Goal: Information Seeking & Learning: Find specific page/section

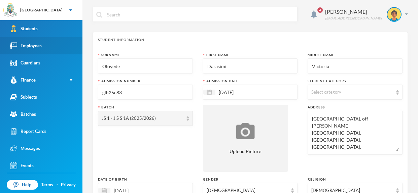
click at [46, 44] on link "Employees" at bounding box center [41, 45] width 82 height 17
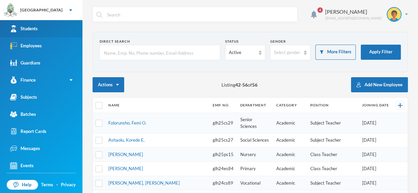
click at [57, 26] on link "Students" at bounding box center [41, 28] width 82 height 17
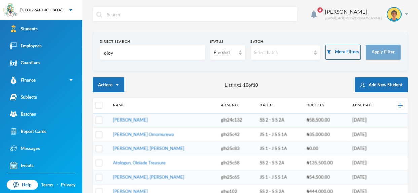
click at [152, 53] on input "oloy" at bounding box center [152, 52] width 98 height 15
type input "o"
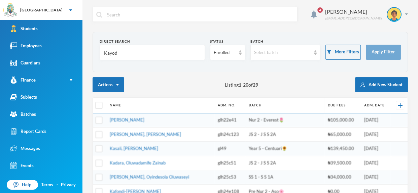
type input "Kayode"
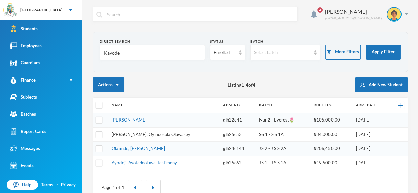
click at [156, 133] on link "[PERSON_NAME], Oyindesola Oluwaseyi" at bounding box center [151, 134] width 79 height 5
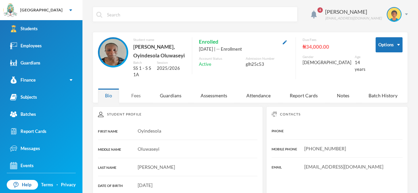
click at [134, 93] on div "Fees" at bounding box center [136, 95] width 24 height 14
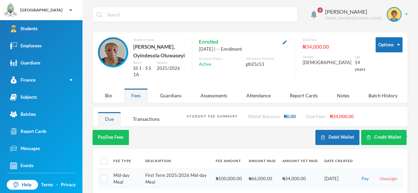
click at [191, 13] on input "text" at bounding box center [199, 14] width 187 height 15
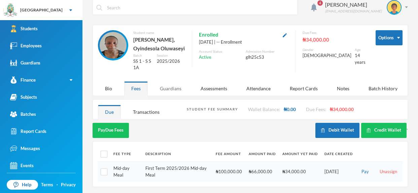
click at [170, 94] on div "Guardians" at bounding box center [171, 88] width 36 height 14
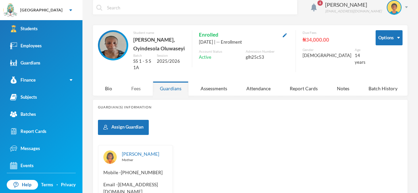
click at [136, 85] on div "Fees" at bounding box center [136, 88] width 24 height 14
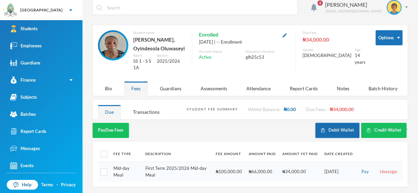
click at [351, 129] on button "Debit Wallet" at bounding box center [337, 130] width 44 height 15
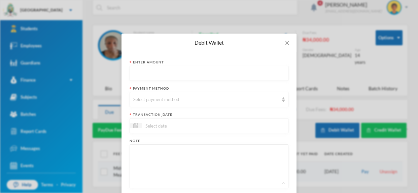
scroll to position [36, 0]
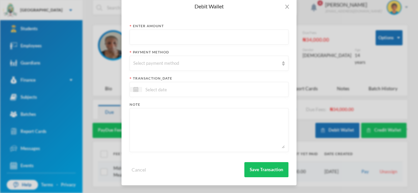
click at [332, 108] on div "Debit Wallet Enter Amount Payment Method Select payment method transaction_date…" at bounding box center [209, 96] width 418 height 193
click at [290, 4] on span "Close" at bounding box center [287, 6] width 19 height 19
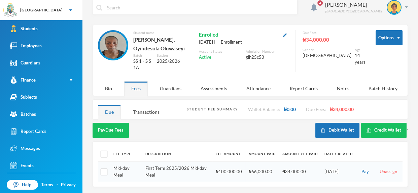
scroll to position [3, 0]
click at [153, 110] on div "Transactions" at bounding box center [146, 112] width 41 height 14
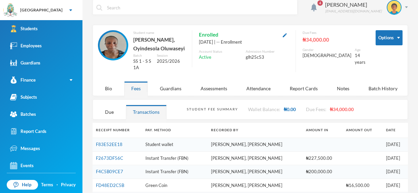
scroll to position [53, 0]
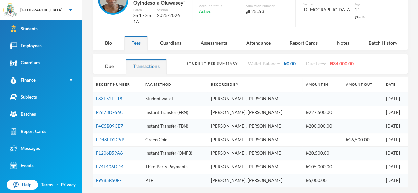
click at [207, 64] on div "Student Fee Summary" at bounding box center [212, 63] width 51 height 5
click at [206, 62] on div "Student Fee Summary" at bounding box center [212, 63] width 51 height 5
click at [113, 68] on div "Due" at bounding box center [109, 66] width 23 height 14
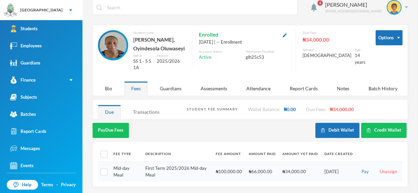
click at [155, 108] on div "Transactions" at bounding box center [146, 112] width 41 height 14
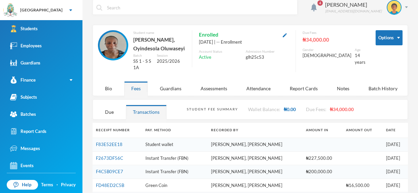
scroll to position [53, 0]
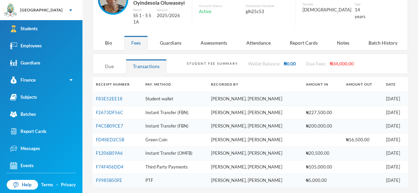
click at [104, 70] on div "Due" at bounding box center [109, 66] width 23 height 14
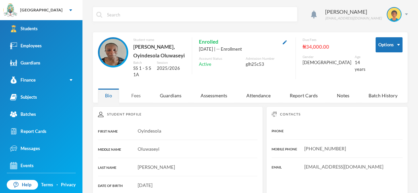
click at [136, 91] on div "Fees" at bounding box center [136, 95] width 24 height 14
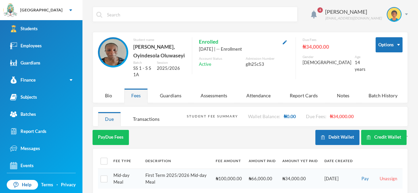
scroll to position [7, 0]
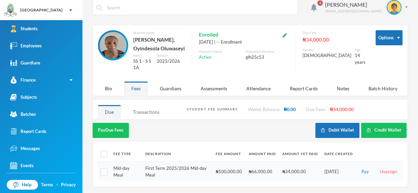
click at [155, 109] on div "Transactions" at bounding box center [146, 112] width 41 height 14
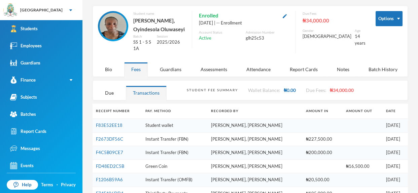
scroll to position [53, 0]
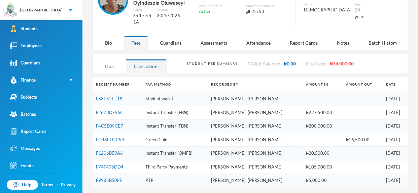
click at [103, 65] on div "Due" at bounding box center [109, 66] width 23 height 14
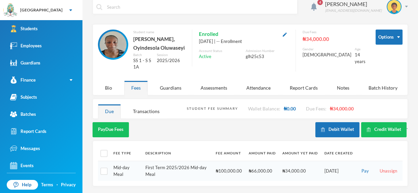
scroll to position [7, 0]
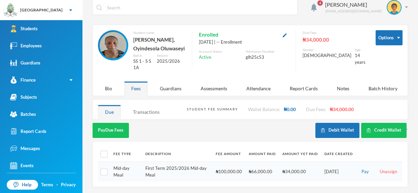
click at [147, 108] on div "Transactions" at bounding box center [146, 112] width 41 height 14
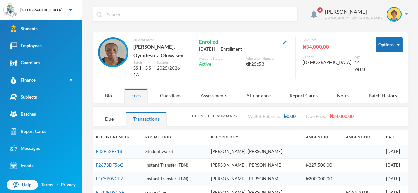
scroll to position [53, 0]
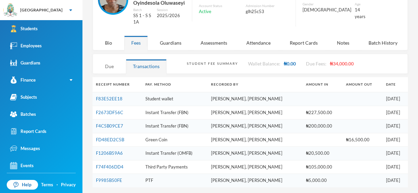
click at [105, 64] on div "Due" at bounding box center [109, 66] width 23 height 14
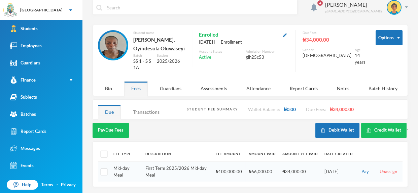
click at [156, 110] on div "Transactions" at bounding box center [146, 112] width 41 height 14
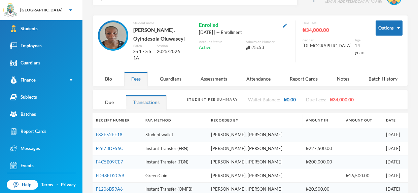
scroll to position [14, 0]
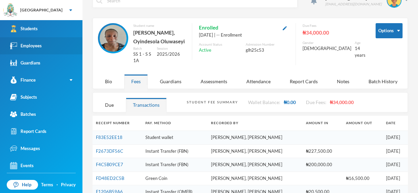
click at [76, 50] on link "Employees" at bounding box center [41, 45] width 82 height 17
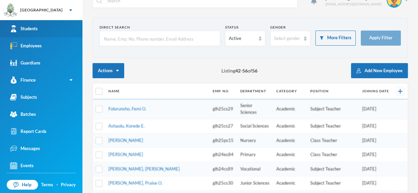
click at [68, 31] on link "Students" at bounding box center [41, 28] width 82 height 17
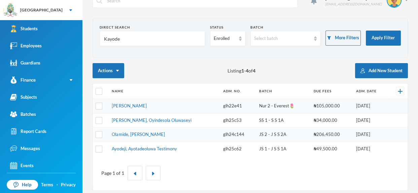
click at [135, 40] on input "Kayode" at bounding box center [152, 38] width 98 height 15
type input "K"
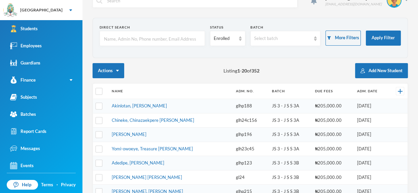
click at [173, 31] on div at bounding box center [152, 38] width 105 height 15
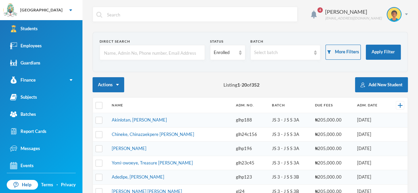
click at [189, 52] on input "text" at bounding box center [152, 52] width 98 height 15
click at [160, 51] on input "text" at bounding box center [152, 52] width 98 height 15
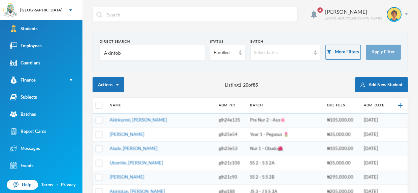
type input "Akintobi"
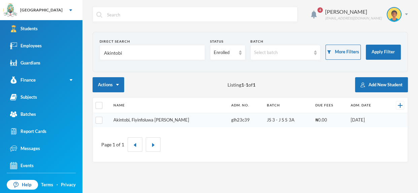
click at [160, 119] on link "Akintobi, Fiyinfoluwa [PERSON_NAME]" at bounding box center [151, 119] width 76 height 5
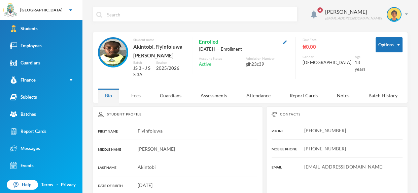
click at [135, 93] on div "Fees" at bounding box center [136, 95] width 24 height 14
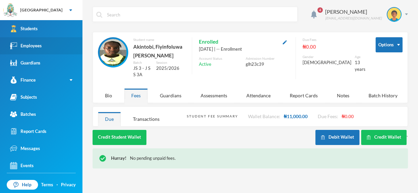
click at [62, 50] on link "Employees" at bounding box center [41, 45] width 82 height 17
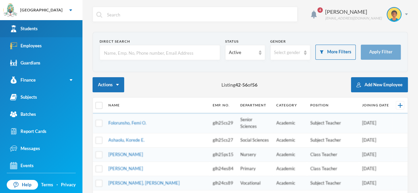
click at [71, 29] on link "Students" at bounding box center [41, 28] width 82 height 17
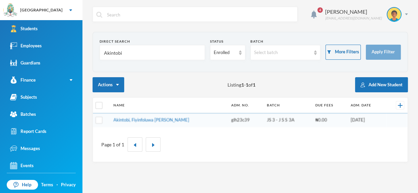
click at [146, 51] on input "Akintobi" at bounding box center [152, 52] width 98 height 15
type input "A"
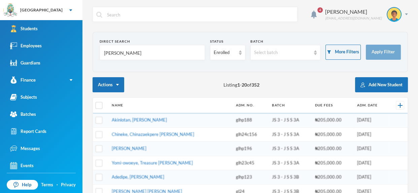
type input "[PERSON_NAME]"
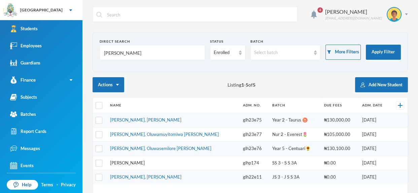
click at [145, 160] on link "[PERSON_NAME]" at bounding box center [127, 162] width 35 height 5
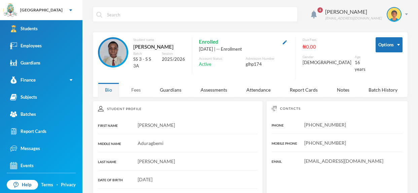
click at [143, 88] on div "Fees" at bounding box center [136, 90] width 24 height 14
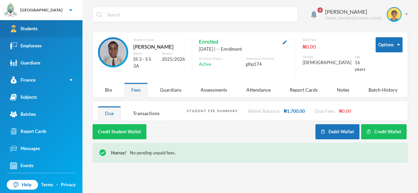
click at [60, 27] on link "Students" at bounding box center [41, 28] width 82 height 17
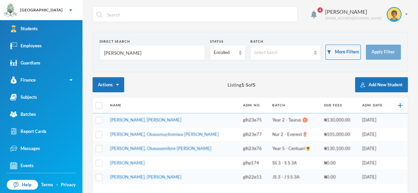
click at [152, 57] on input "[PERSON_NAME]" at bounding box center [152, 52] width 98 height 15
type input "A"
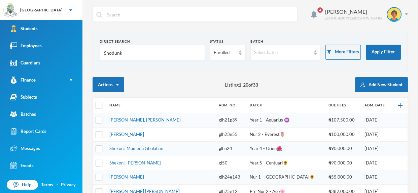
type input "Shodunke"
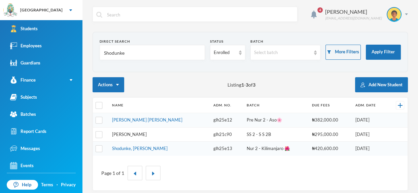
click at [147, 133] on link "[PERSON_NAME]" at bounding box center [129, 134] width 35 height 5
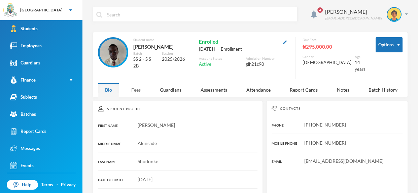
click at [134, 85] on div "Fees" at bounding box center [136, 90] width 24 height 14
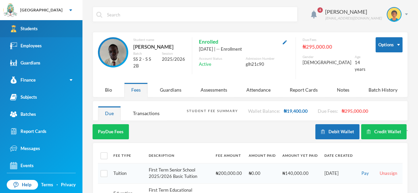
click at [59, 34] on link "Students" at bounding box center [41, 28] width 82 height 17
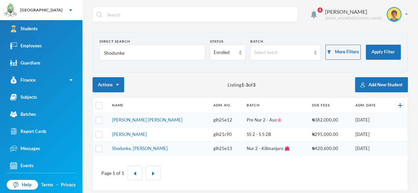
click at [152, 52] on input "Shodunke" at bounding box center [152, 52] width 98 height 15
type input "S"
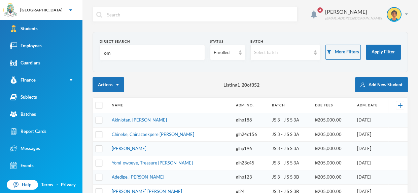
type input "o"
click at [168, 48] on input "adebolu" at bounding box center [152, 52] width 98 height 15
type input "adebo"
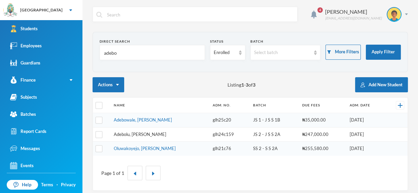
click at [150, 136] on link "Adebolu, [PERSON_NAME]" at bounding box center [140, 134] width 52 height 5
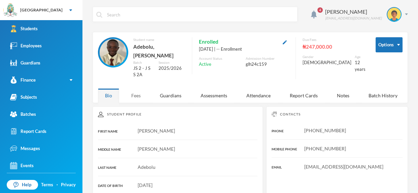
click at [138, 88] on div "Fees" at bounding box center [136, 95] width 24 height 14
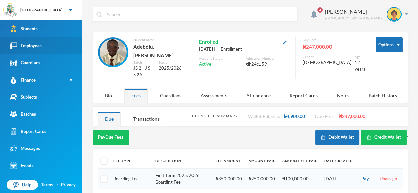
click at [59, 52] on link "Employees" at bounding box center [41, 45] width 82 height 17
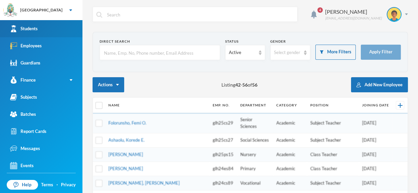
click at [54, 32] on link "Students" at bounding box center [41, 28] width 82 height 17
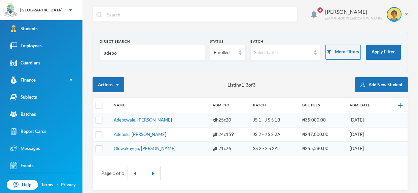
click at [154, 52] on input "adebo" at bounding box center [152, 52] width 98 height 15
type input "a"
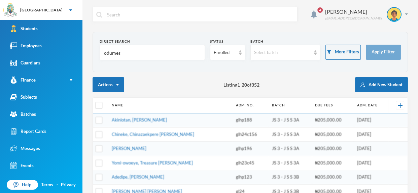
type input "odumesi"
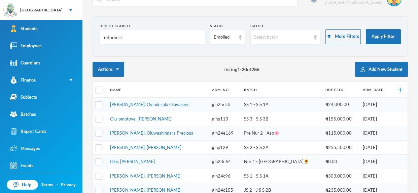
scroll to position [16, 0]
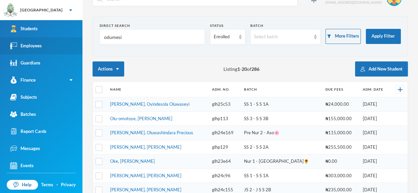
click at [60, 47] on link "Employees" at bounding box center [41, 45] width 82 height 17
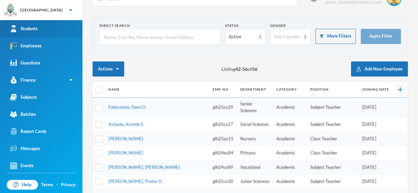
click at [57, 29] on link "Students" at bounding box center [41, 28] width 82 height 17
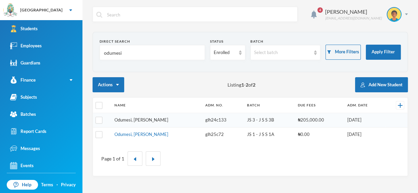
click at [167, 119] on link "Odumesi, [PERSON_NAME]" at bounding box center [141, 119] width 54 height 5
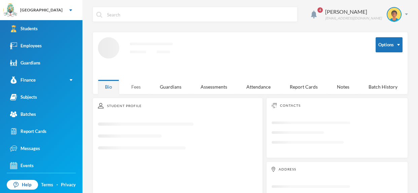
click at [139, 89] on div "Fees" at bounding box center [136, 87] width 24 height 14
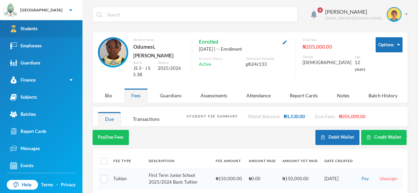
click at [59, 25] on link "Students" at bounding box center [41, 28] width 82 height 17
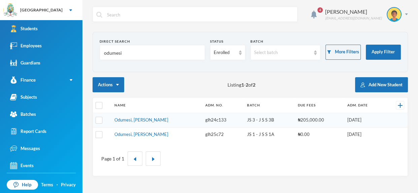
click at [147, 53] on input "odumesi" at bounding box center [152, 52] width 98 height 15
type input "o"
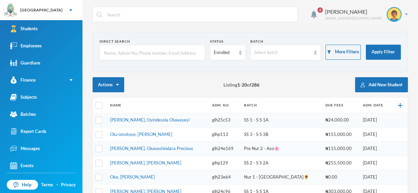
click at [151, 53] on input "text" at bounding box center [152, 52] width 98 height 15
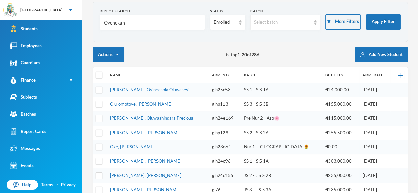
scroll to position [33, 0]
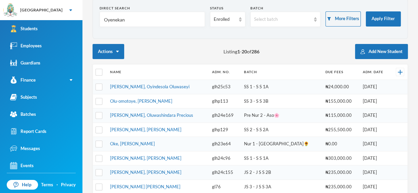
click at [172, 12] on input "Oyenekan" at bounding box center [152, 19] width 98 height 15
type input "Oyene"
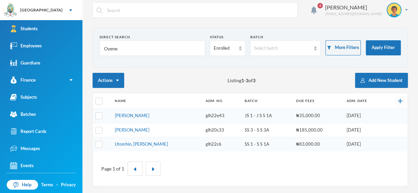
scroll to position [0, 0]
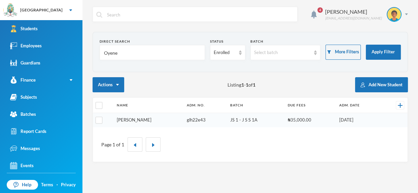
click at [151, 118] on link "[PERSON_NAME]" at bounding box center [134, 119] width 35 height 5
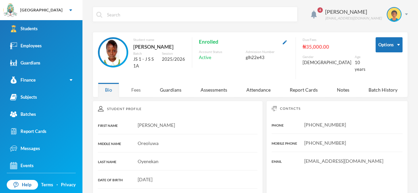
click at [136, 91] on div "Fees" at bounding box center [136, 90] width 24 height 14
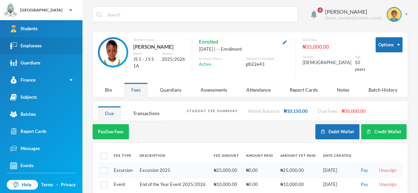
click at [74, 46] on link "Employees" at bounding box center [41, 45] width 82 height 17
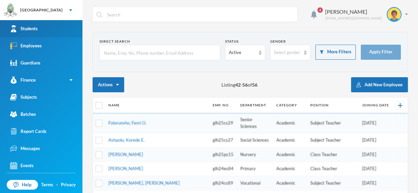
click at [66, 27] on link "Students" at bounding box center [41, 28] width 82 height 17
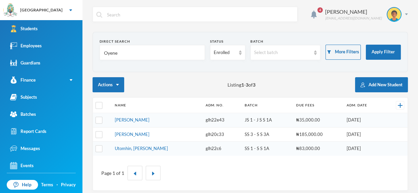
click at [125, 51] on input "Oyene" at bounding box center [152, 52] width 98 height 15
type input "O"
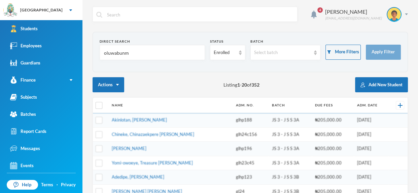
type input "oluwabunmi"
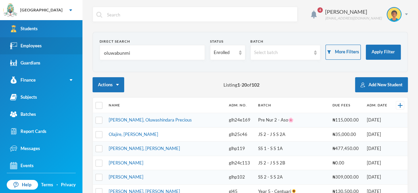
click at [44, 47] on link "Employees" at bounding box center [41, 45] width 82 height 17
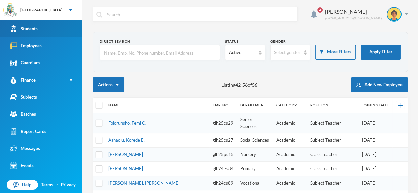
click at [44, 21] on link "Students" at bounding box center [41, 28] width 82 height 17
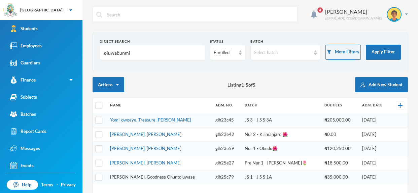
click at [170, 175] on link "[PERSON_NAME], Goodness Ohuntoluwase" at bounding box center [152, 177] width 85 height 5
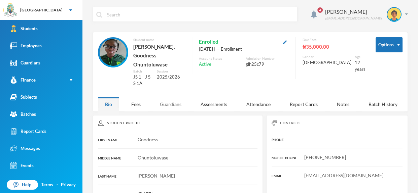
click at [172, 97] on div "Guardians" at bounding box center [171, 104] width 36 height 14
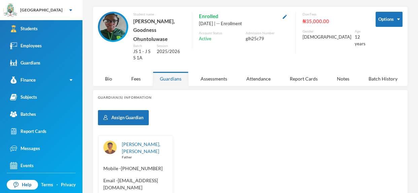
scroll to position [26, 0]
click at [122, 165] on span "Mobile - [PHONE_NUMBER]" at bounding box center [135, 168] width 64 height 7
drag, startPoint x: 122, startPoint y: 158, endPoint x: 182, endPoint y: 158, distance: 59.5
click at [182, 158] on div "[PERSON_NAME], [PERSON_NAME] Father Mobile - [PHONE_NUMBER] Email - [EMAIL_ADDR…" at bounding box center [250, 185] width 304 height 100
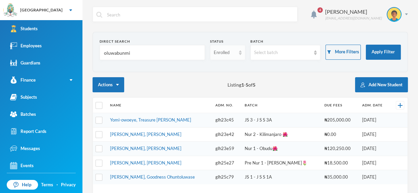
click at [241, 54] on img at bounding box center [240, 52] width 3 height 5
click at [239, 88] on li "Dropped" at bounding box center [227, 89] width 35 height 11
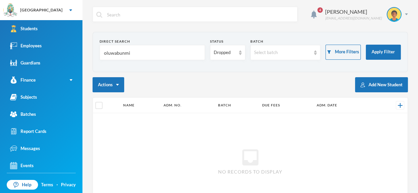
click at [171, 54] on input "oluwabunmi" at bounding box center [152, 52] width 98 height 15
type input "o"
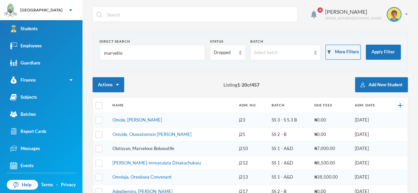
type input "marvell"
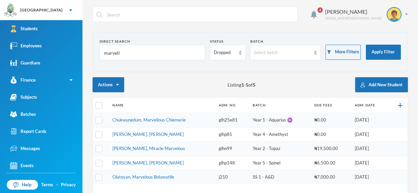
click at [168, 121] on link "Chukwunedum, Marvellous Chiemerie" at bounding box center [148, 119] width 73 height 5
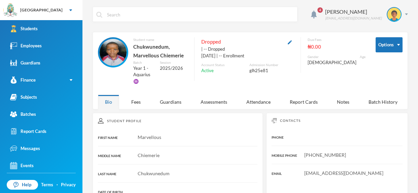
click at [145, 16] on input "text" at bounding box center [199, 14] width 187 height 15
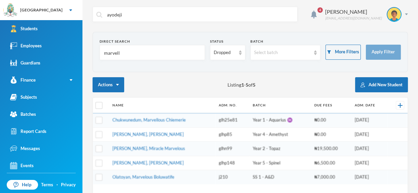
type input "ayodeji"
click at [170, 56] on input "marvell" at bounding box center [152, 52] width 98 height 15
type input "m"
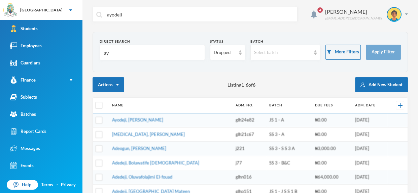
type input "a"
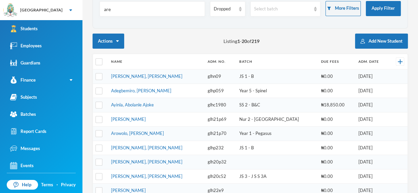
scroll to position [42, 0]
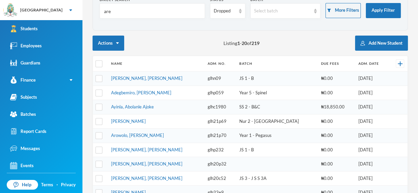
click at [164, 12] on input "are" at bounding box center [152, 11] width 98 height 15
type input "a"
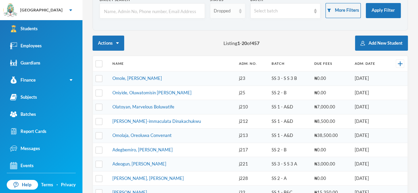
click at [240, 13] on img at bounding box center [240, 11] width 3 height 5
click at [227, 50] on span "Dropped" at bounding box center [223, 48] width 19 height 6
click at [240, 5] on div "Dropped" at bounding box center [227, 10] width 35 height 15
click at [234, 23] on li "Enrolled" at bounding box center [227, 26] width 35 height 11
click at [185, 10] on input "text" at bounding box center [152, 11] width 98 height 15
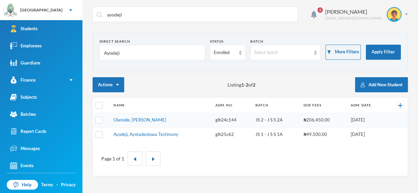
scroll to position [0, 0]
type input "Ayodeji"
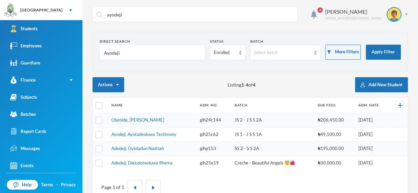
click at [153, 121] on link "Olamide, [PERSON_NAME]" at bounding box center [137, 119] width 53 height 5
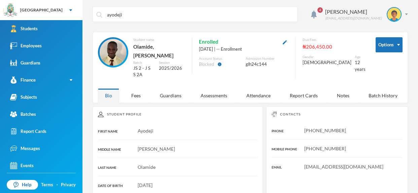
click at [152, 8] on input "ayodeji" at bounding box center [199, 14] width 187 height 15
click at [136, 27] on div "ayodeji 4 Omisakin Oluwaseun [EMAIL_ADDRESS][DOMAIN_NAME]" at bounding box center [250, 19] width 315 height 25
click at [140, 19] on input "ayodeji" at bounding box center [199, 14] width 187 height 15
click at [145, 9] on input "ayodeji" at bounding box center [199, 14] width 187 height 15
type input "a"
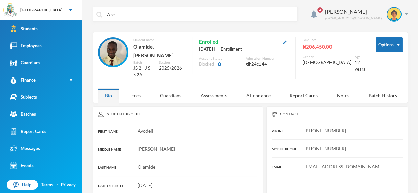
click at [118, 17] on input "Are" at bounding box center [199, 14] width 187 height 15
type input "A"
type input "akin"
click at [169, 6] on div "akin 4 [PERSON_NAME] [EMAIL_ADDRESS][DOMAIN_NAME] Options Student name [PERSON_…" at bounding box center [249, 96] width 335 height 193
click at [55, 43] on link "Employees" at bounding box center [41, 45] width 82 height 17
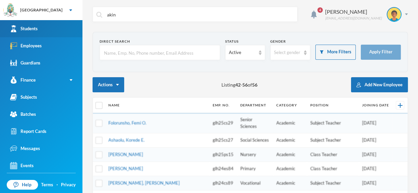
click at [63, 29] on link "Students" at bounding box center [41, 28] width 82 height 17
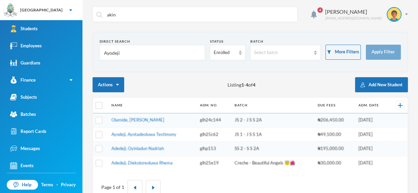
click at [129, 53] on input "Ayodeji" at bounding box center [152, 52] width 98 height 15
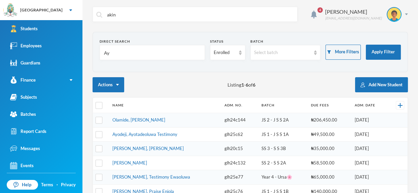
type input "A"
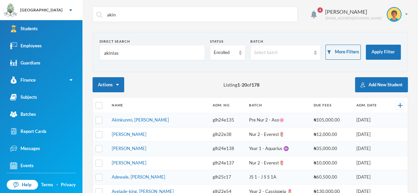
type input "akinlaso"
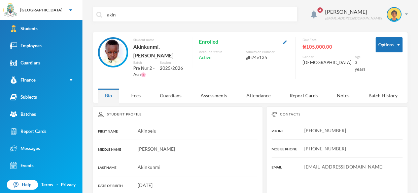
click at [138, 10] on input "akin" at bounding box center [199, 14] width 187 height 15
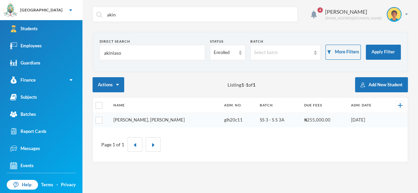
click at [156, 117] on link "[PERSON_NAME], [PERSON_NAME]" at bounding box center [148, 119] width 71 height 5
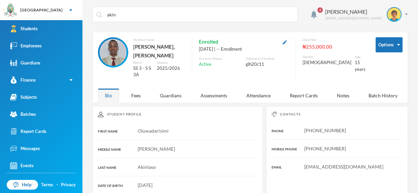
click at [161, 18] on input "akin" at bounding box center [199, 14] width 187 height 15
type input "a"
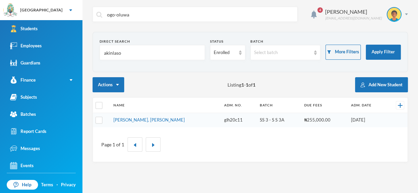
type input "ogo-oluwa"
click at [126, 58] on input "akinlaso" at bounding box center [152, 52] width 98 height 15
type input "a"
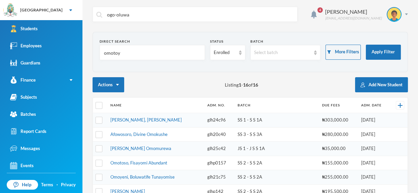
type input "omotoye"
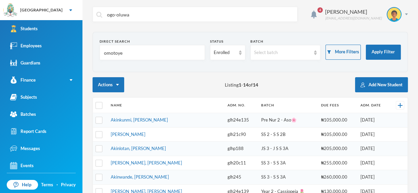
click at [154, 122] on link "Akinkunmi, [PERSON_NAME]" at bounding box center [139, 119] width 57 height 5
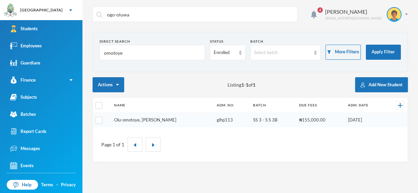
click at [176, 119] on link "Olu-omotoye, [PERSON_NAME]" at bounding box center [145, 119] width 62 height 5
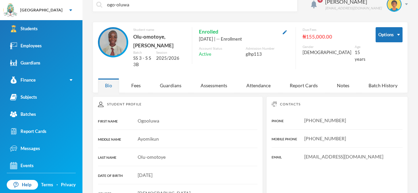
scroll to position [10, 0]
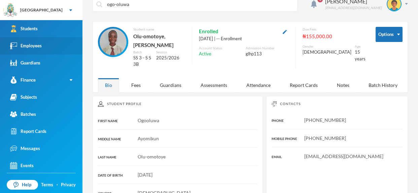
click at [43, 44] on link "Employees" at bounding box center [41, 45] width 82 height 17
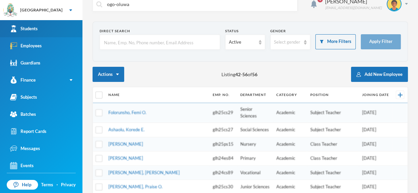
click at [53, 26] on link "Students" at bounding box center [41, 28] width 82 height 17
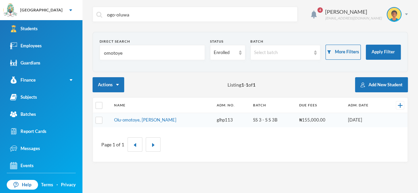
click at [149, 51] on input "omotoye" at bounding box center [152, 52] width 98 height 15
type input "o"
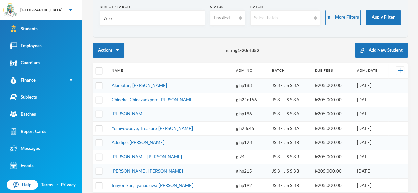
scroll to position [45, 0]
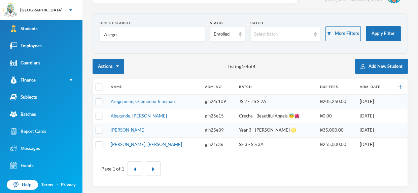
type input "Aregu"
click at [139, 88] on th "Name" at bounding box center [154, 86] width 94 height 15
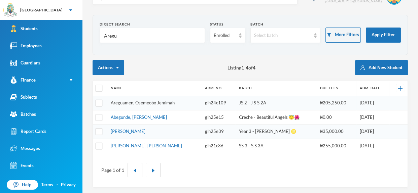
click at [141, 103] on link "Areguamen, Osemeobo Jemimah" at bounding box center [143, 102] width 64 height 5
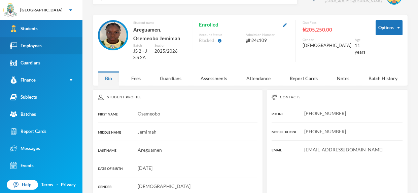
click at [68, 41] on link "Employees" at bounding box center [41, 45] width 82 height 17
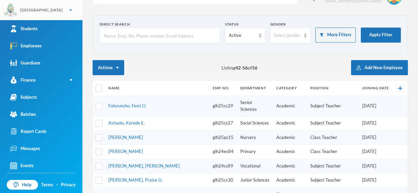
click at [63, 10] on div "[GEOGRAPHIC_DATA]" at bounding box center [41, 10] width 82 height 20
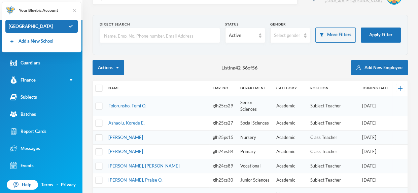
click at [73, 10] on img at bounding box center [74, 10] width 7 height 7
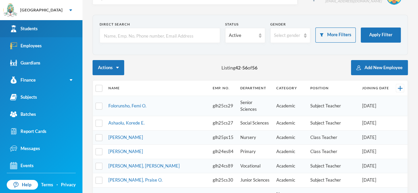
click at [67, 28] on link "Students" at bounding box center [41, 28] width 82 height 17
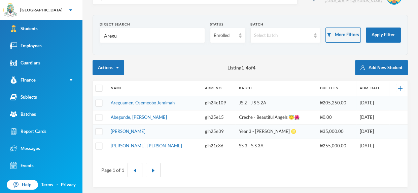
click at [121, 36] on input "Aregu" at bounding box center [152, 35] width 98 height 15
type input "A"
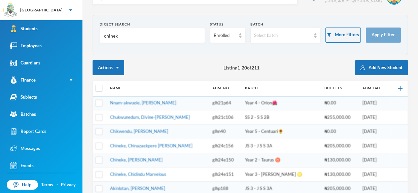
type input "chineke"
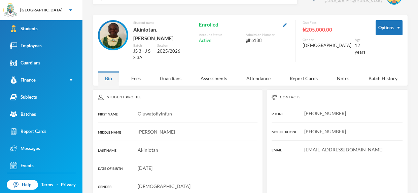
click at [145, 100] on div "Student Profile" at bounding box center [177, 97] width 159 height 5
click at [133, 12] on div "ogo-oluwa 4 Omisakin Oluwaseun [EMAIL_ADDRESS][DOMAIN_NAME]" at bounding box center [250, 2] width 315 height 25
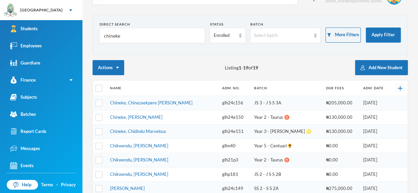
click at [175, 101] on td "Chineke, Chinazaekpere [PERSON_NAME]" at bounding box center [163, 103] width 112 height 14
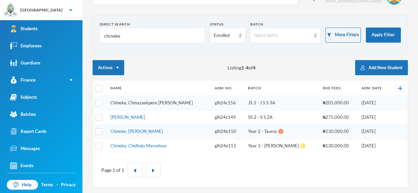
click at [169, 101] on link "Chineke, Chinazaekpere [PERSON_NAME]" at bounding box center [151, 102] width 82 height 5
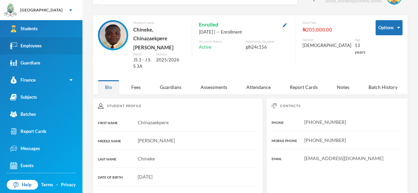
click at [57, 44] on link "Employees" at bounding box center [41, 45] width 82 height 17
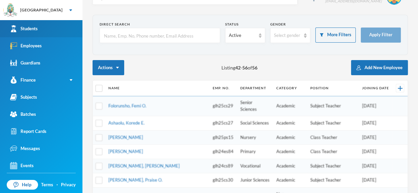
click at [59, 25] on link "Students" at bounding box center [41, 28] width 82 height 17
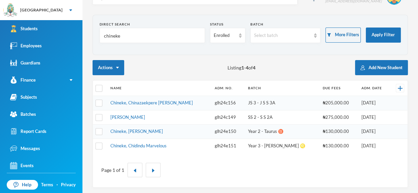
click at [141, 37] on input "chineke" at bounding box center [152, 35] width 98 height 15
type input "c"
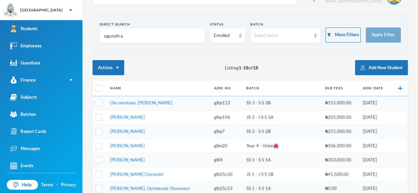
type input "ogundiran"
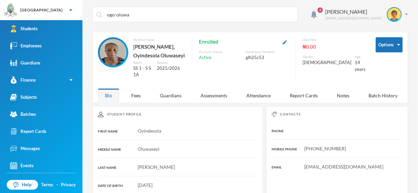
click at [153, 19] on input "ogo-oluwa" at bounding box center [199, 14] width 187 height 15
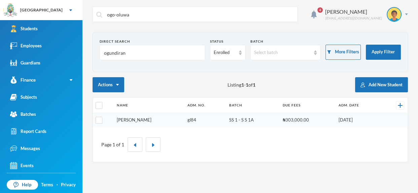
click at [151, 120] on link "[PERSON_NAME]" at bounding box center [134, 119] width 35 height 5
click at [134, 51] on input "ogundiran" at bounding box center [152, 52] width 98 height 15
type input "o"
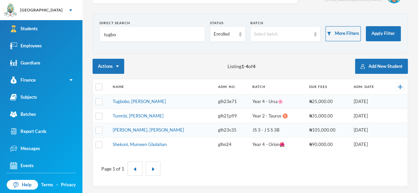
scroll to position [17, 0]
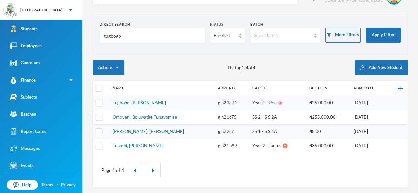
type input "tugbogbo"
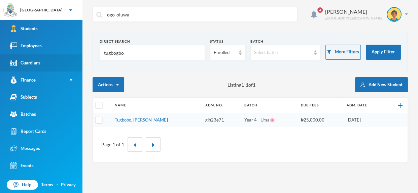
click at [31, 64] on div "Guardians" at bounding box center [25, 63] width 30 height 7
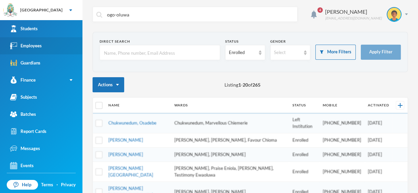
click at [41, 43] on div "Employees" at bounding box center [26, 45] width 32 height 7
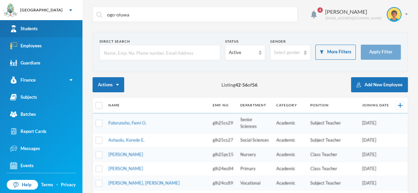
click at [42, 22] on link "Students" at bounding box center [41, 28] width 82 height 17
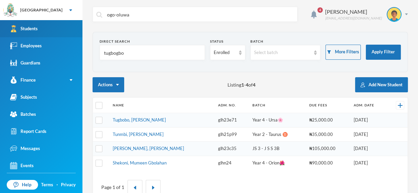
scroll to position [1, 0]
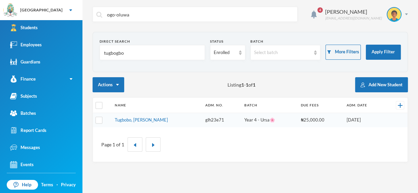
click at [163, 52] on input "tugbogbo" at bounding box center [152, 52] width 98 height 15
click at [151, 121] on link "Tugbobo, [PERSON_NAME]" at bounding box center [141, 119] width 53 height 5
click at [137, 53] on input "tugbogbo" at bounding box center [152, 52] width 98 height 15
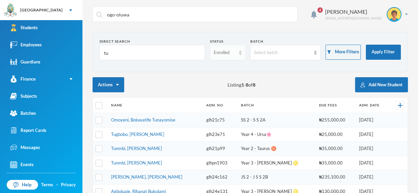
click at [243, 54] on div "Enrolled" at bounding box center [227, 52] width 35 height 15
click at [234, 90] on li "Dropped" at bounding box center [227, 89] width 35 height 11
click at [160, 48] on input "tu" at bounding box center [152, 52] width 98 height 15
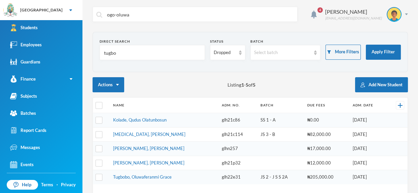
type input "tugbo"
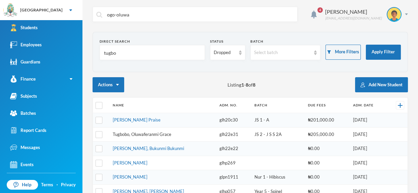
click at [162, 132] on link "Tugbobo, Oluwaferanmi Grace" at bounding box center [142, 134] width 59 height 5
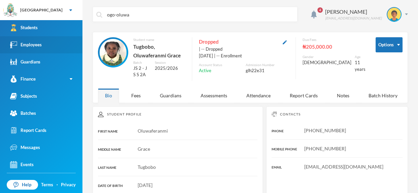
click at [56, 47] on link "Employees" at bounding box center [41, 44] width 82 height 17
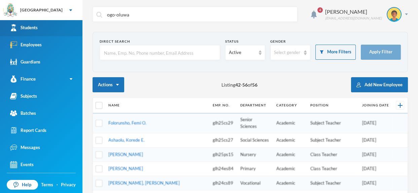
click at [54, 23] on link "Students" at bounding box center [41, 27] width 82 height 17
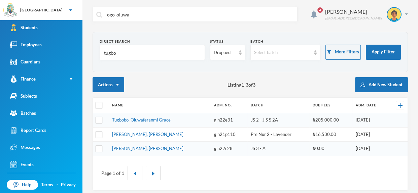
click at [139, 48] on input "tugbo" at bounding box center [152, 52] width 98 height 15
type input "t"
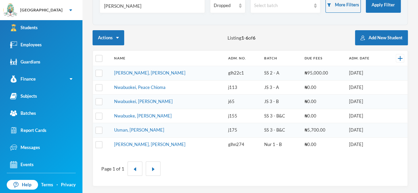
scroll to position [44, 0]
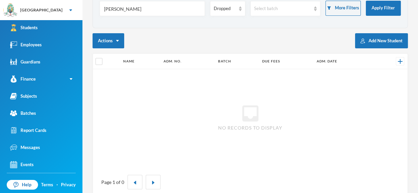
click at [156, 9] on input "[PERSON_NAME]" at bounding box center [152, 8] width 98 height 15
click at [152, 8] on input "[PERSON_NAME]" at bounding box center [152, 8] width 98 height 15
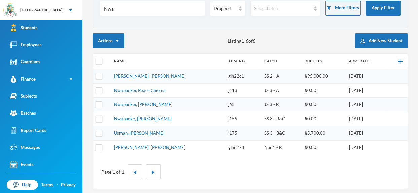
scroll to position [45, 0]
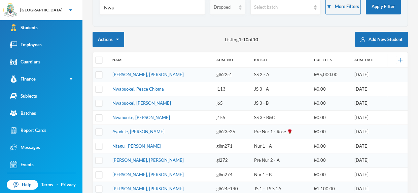
click at [241, 9] on img at bounding box center [240, 7] width 3 height 5
click at [163, 7] on input "Nwa" at bounding box center [152, 7] width 98 height 15
type input "N"
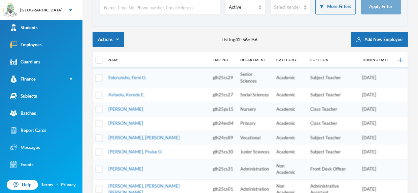
click at [184, 6] on input "text" at bounding box center [159, 7] width 113 height 15
click at [260, 11] on div "Active" at bounding box center [245, 7] width 40 height 15
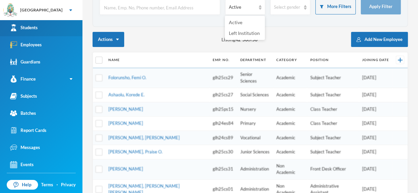
click at [61, 32] on link "Students" at bounding box center [41, 27] width 82 height 17
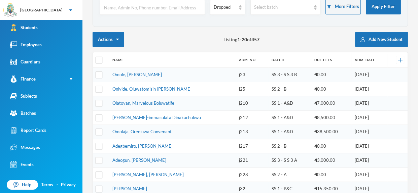
click at [173, 10] on input "text" at bounding box center [152, 7] width 98 height 15
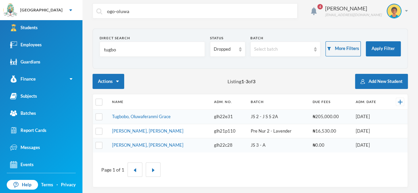
scroll to position [22, 0]
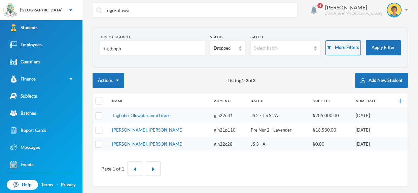
type input "tugbogbo"
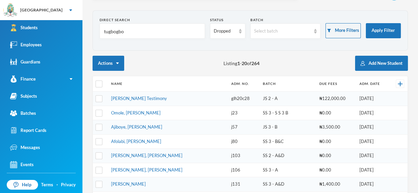
scroll to position [0, 0]
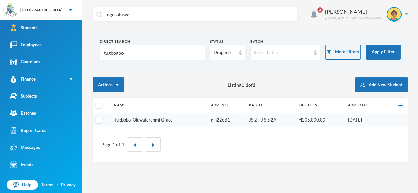
click at [154, 118] on link "Tugbobo, Oluwaferanmi Grace" at bounding box center [143, 119] width 59 height 5
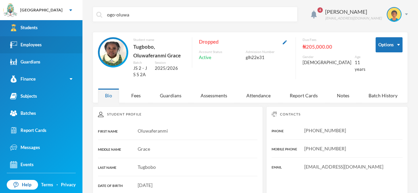
click at [28, 42] on div "Employees" at bounding box center [26, 44] width 32 height 7
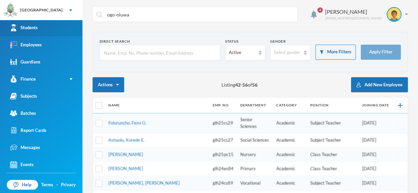
click at [42, 29] on link "Students" at bounding box center [41, 27] width 82 height 17
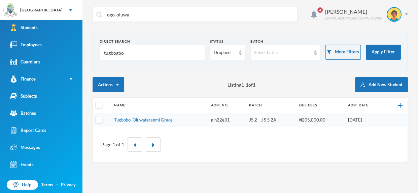
click at [181, 9] on input "ogo-oluwa" at bounding box center [199, 14] width 187 height 15
type input "ogo-o"
